Goal: Find specific page/section: Find specific page/section

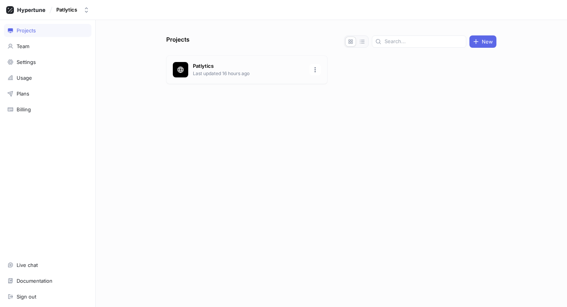
click at [253, 66] on p "Patlytics" at bounding box center [249, 66] width 112 height 8
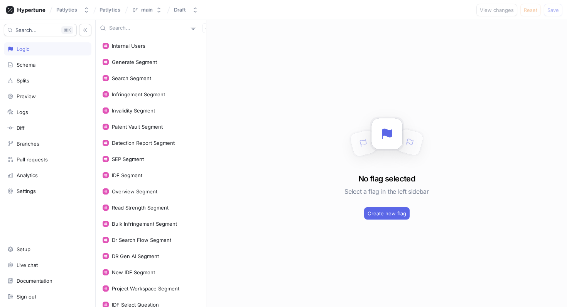
click at [128, 27] on input "text" at bounding box center [148, 28] width 78 height 8
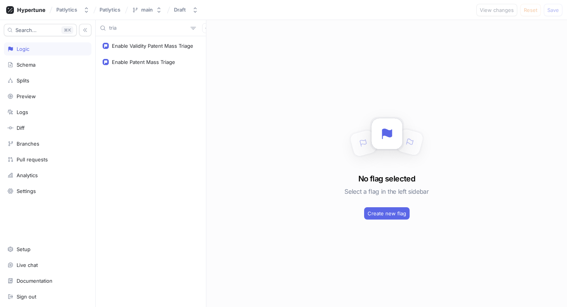
type input "tria"
